Goal: Task Accomplishment & Management: Manage account settings

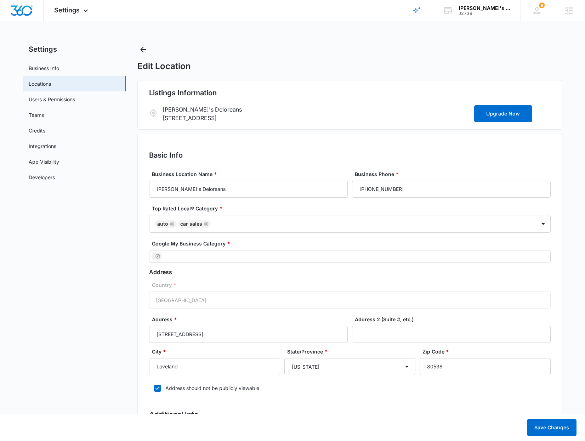
select select "[US_STATE]"
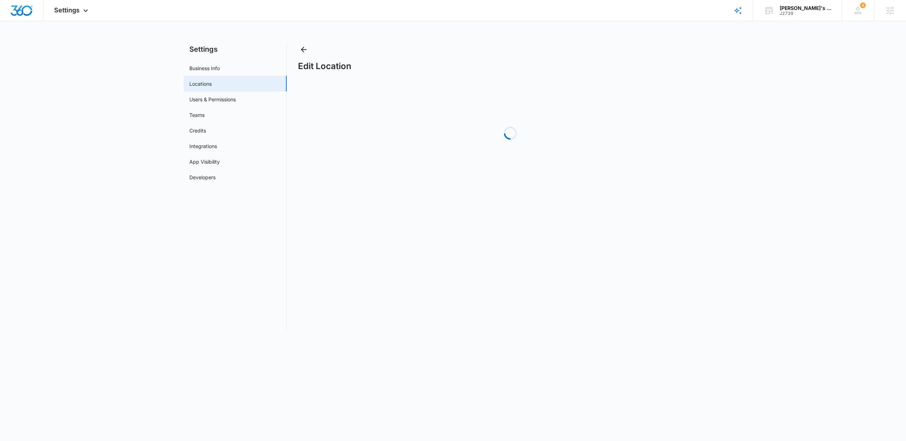
select select "[US_STATE]"
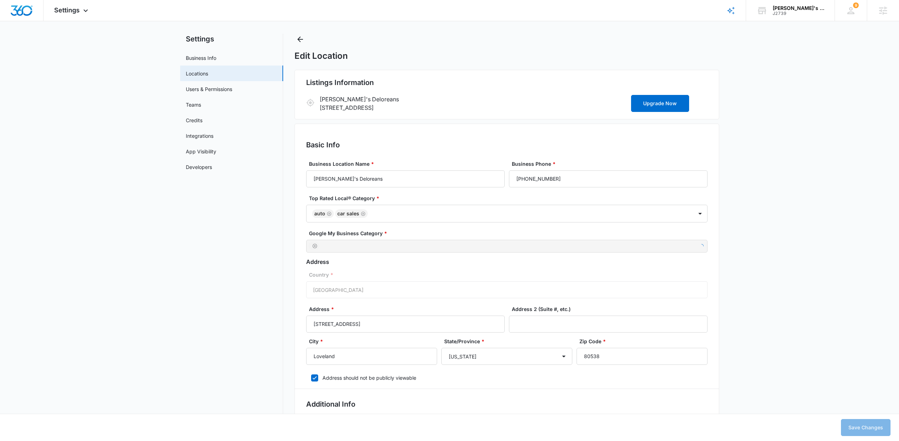
scroll to position [19, 0]
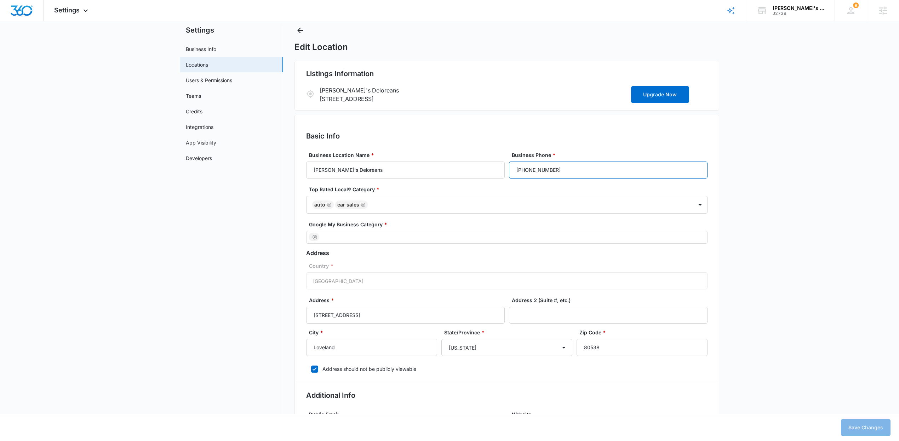
click at [608, 170] on input "[PHONE_NUMBER]" at bounding box center [608, 169] width 199 height 17
click at [607, 170] on input "[PHONE_NUMBER]" at bounding box center [608, 169] width 199 height 17
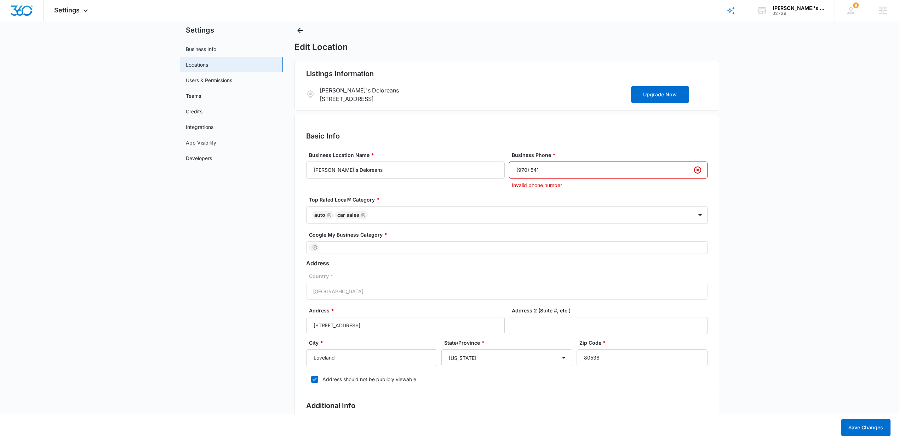
type input "(970) 541-3341"
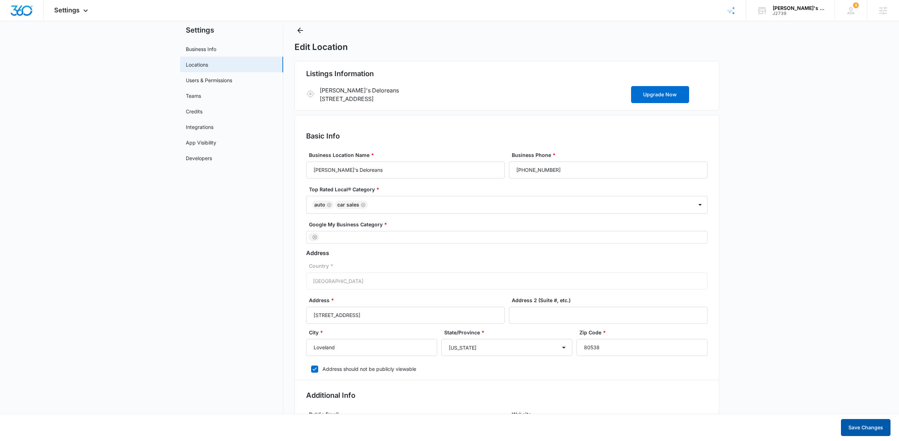
click at [856, 427] on button "Save Changes" at bounding box center [866, 427] width 50 height 17
